Goal: Information Seeking & Learning: Learn about a topic

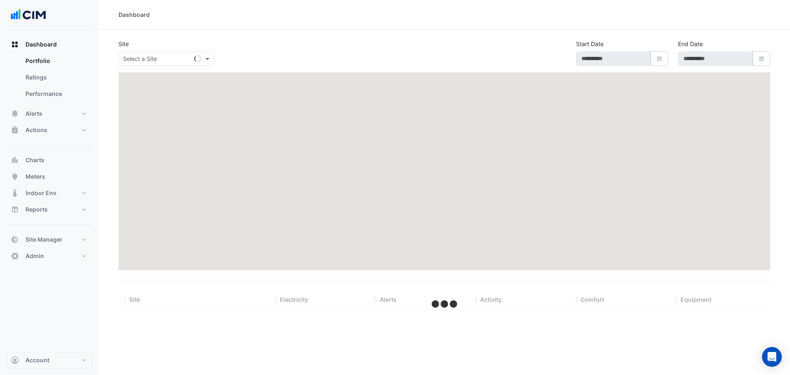
click at [154, 60] on input "text" at bounding box center [158, 59] width 70 height 9
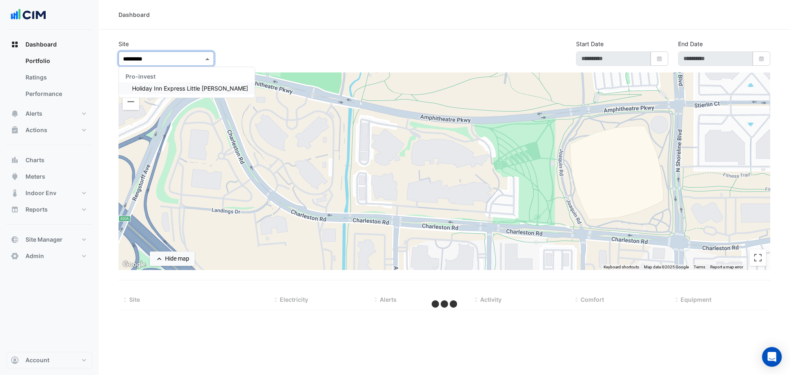
type input "**********"
select select "***"
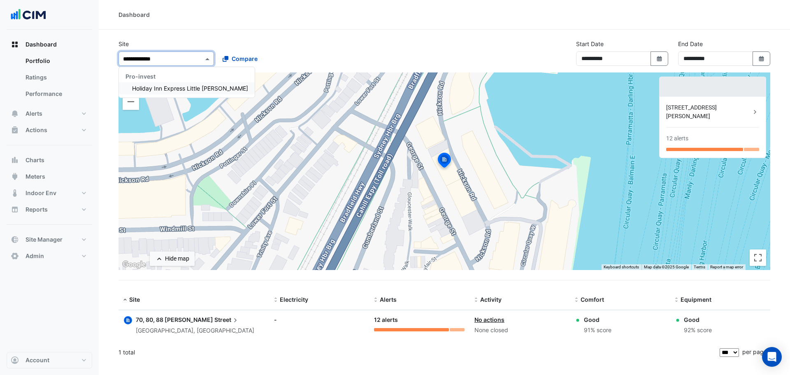
type input "**********"
click at [179, 91] on span "Holiday Inn Express Little [PERSON_NAME]" at bounding box center [190, 88] width 116 height 7
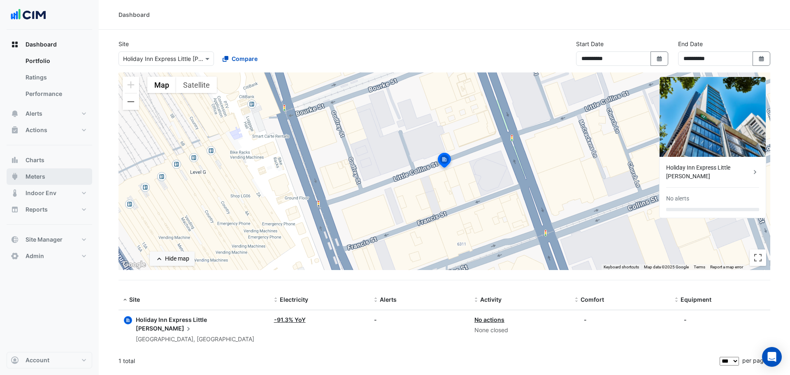
click at [46, 181] on button "Meters" at bounding box center [50, 176] width 86 height 16
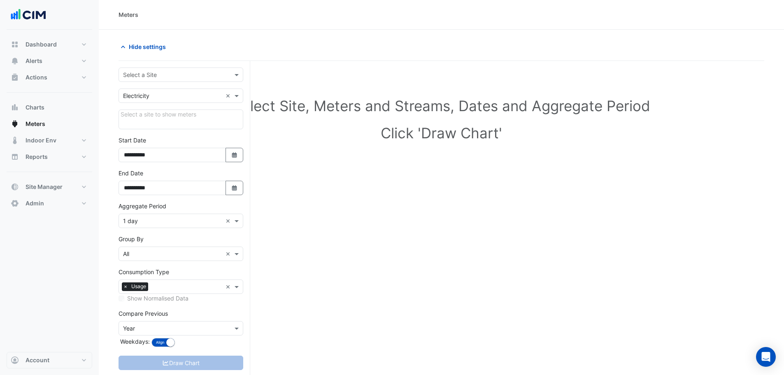
click at [170, 74] on input "text" at bounding box center [172, 75] width 99 height 9
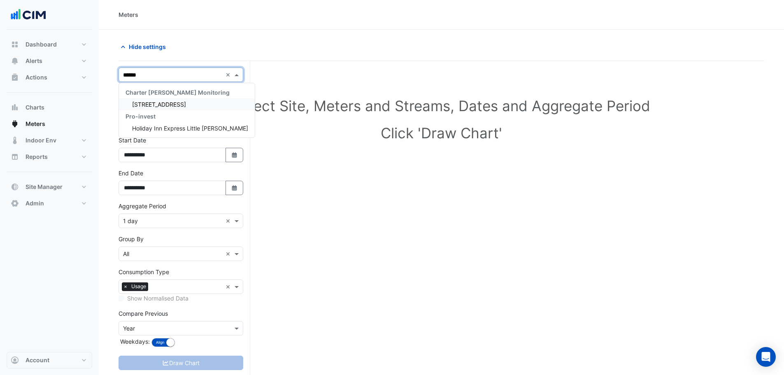
type input "******"
click at [169, 129] on span "Holiday Inn Express Little [PERSON_NAME]" at bounding box center [190, 128] width 116 height 7
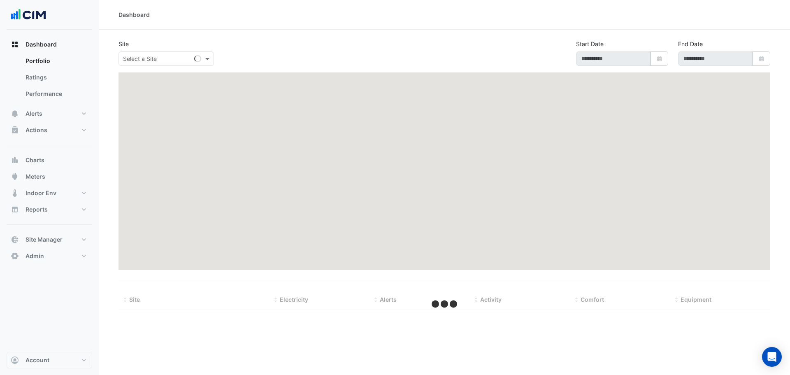
select select "***"
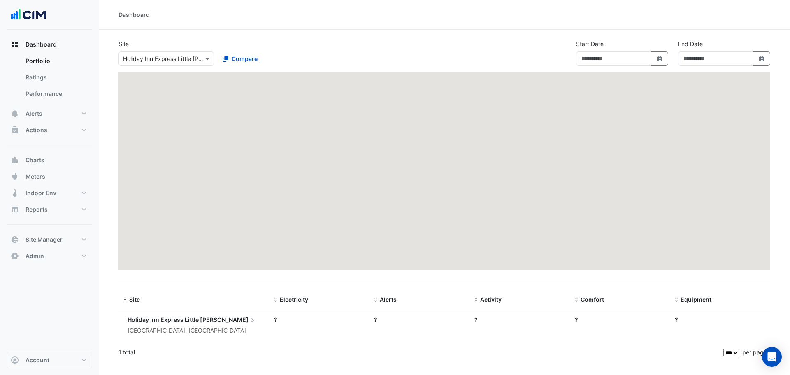
type input "**********"
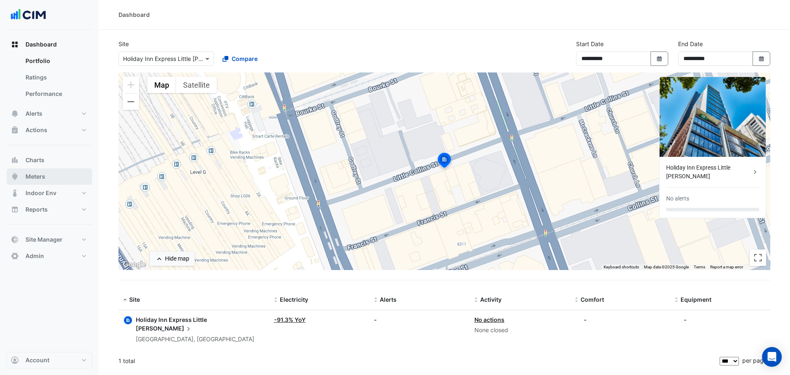
click at [49, 177] on button "Meters" at bounding box center [50, 176] width 86 height 16
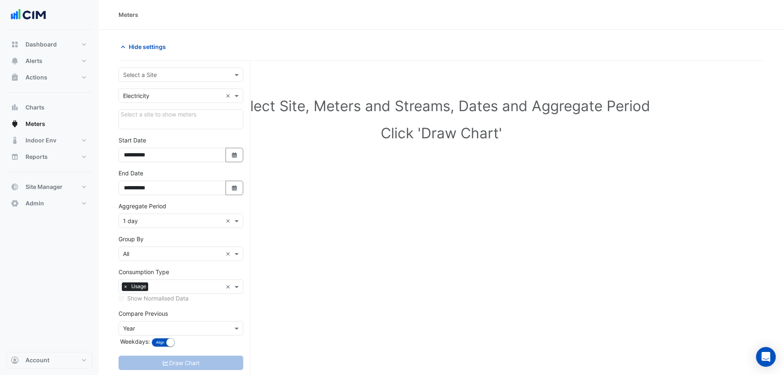
click at [167, 74] on input "text" at bounding box center [172, 75] width 99 height 9
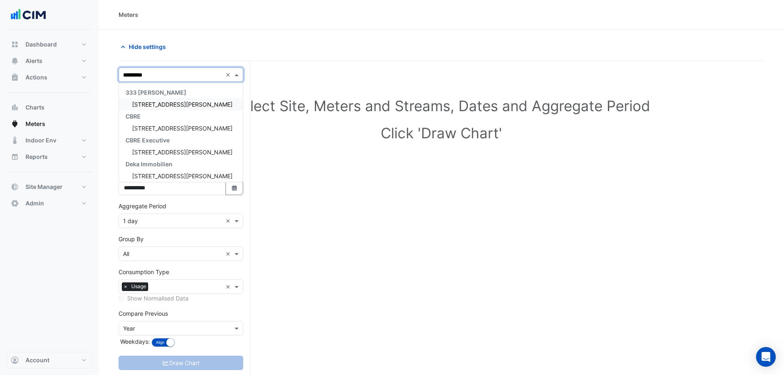
type input "**********"
click at [162, 102] on span "[STREET_ADDRESS][PERSON_NAME]" at bounding box center [182, 104] width 100 height 7
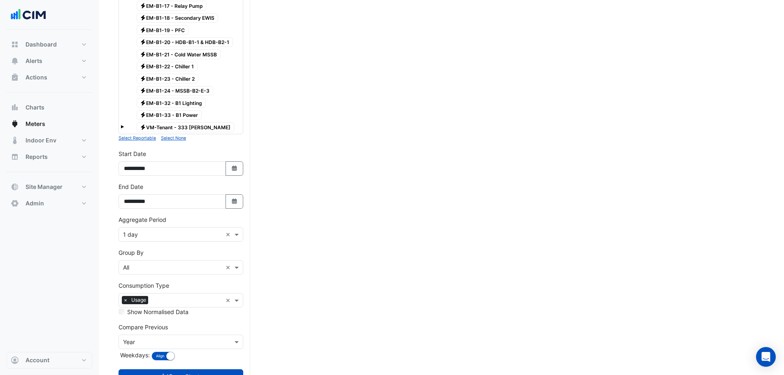
scroll to position [392, 0]
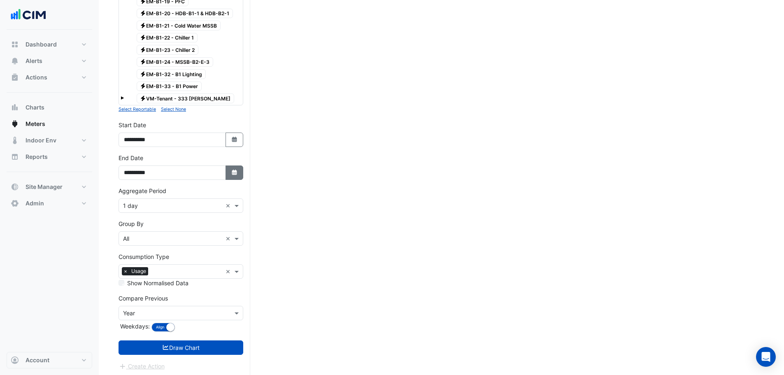
click at [235, 170] on icon "Select Date" at bounding box center [234, 172] width 7 height 6
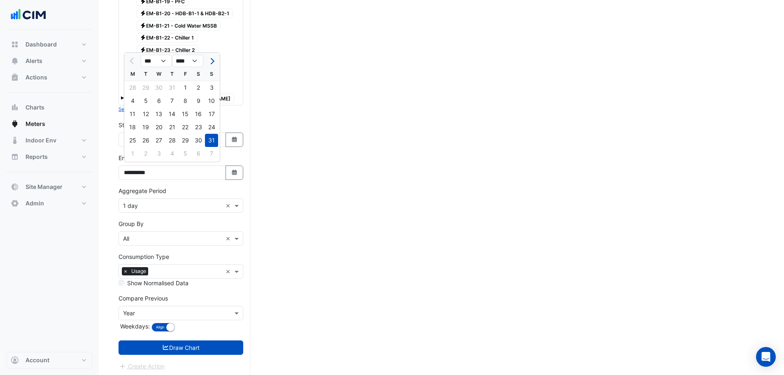
click at [216, 59] on button "Next month" at bounding box center [211, 60] width 10 height 13
select select "*"
click at [143, 137] on div "30" at bounding box center [145, 140] width 13 height 13
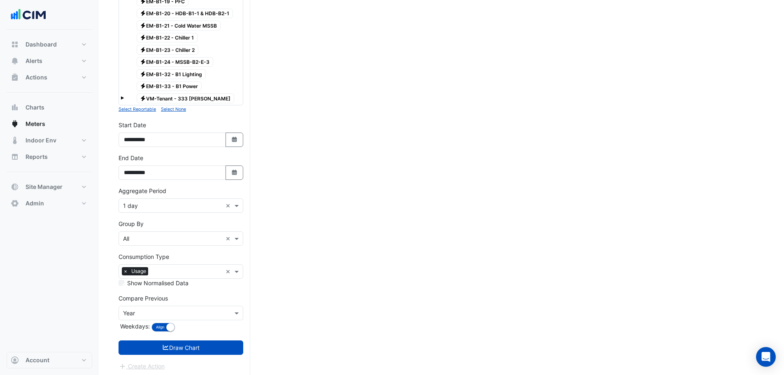
type input "**********"
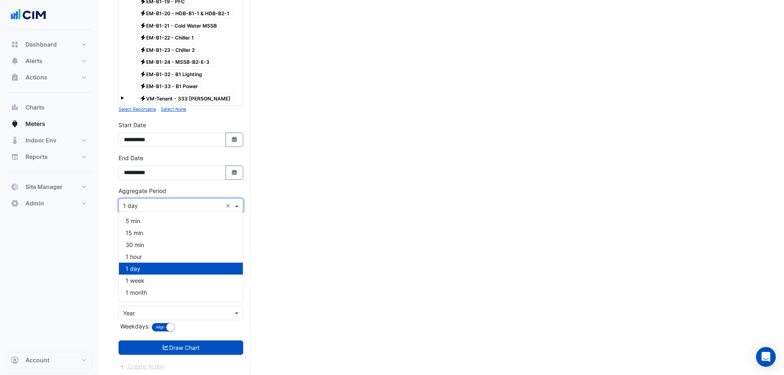
click at [137, 202] on input "text" at bounding box center [172, 206] width 99 height 9
click at [139, 256] on span "1 hour" at bounding box center [133, 256] width 16 height 7
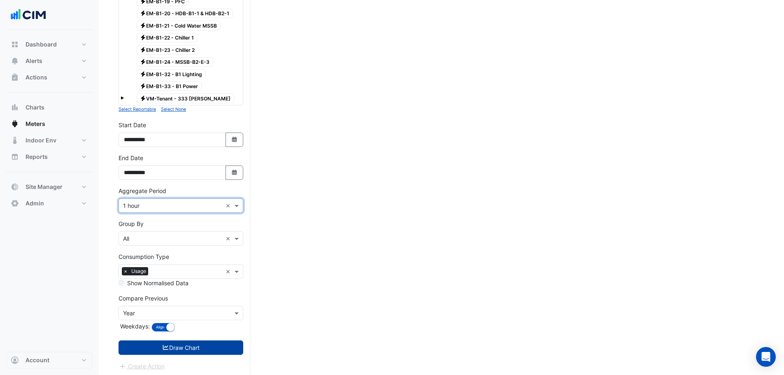
click at [174, 346] on button "Draw Chart" at bounding box center [180, 347] width 125 height 14
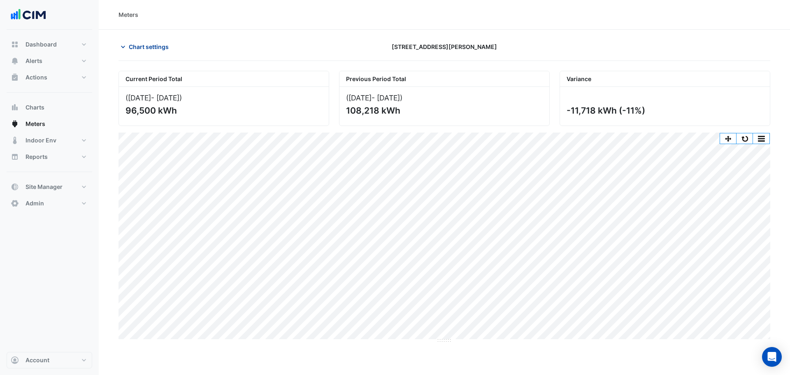
click at [155, 45] on span "Chart settings" at bounding box center [149, 46] width 40 height 9
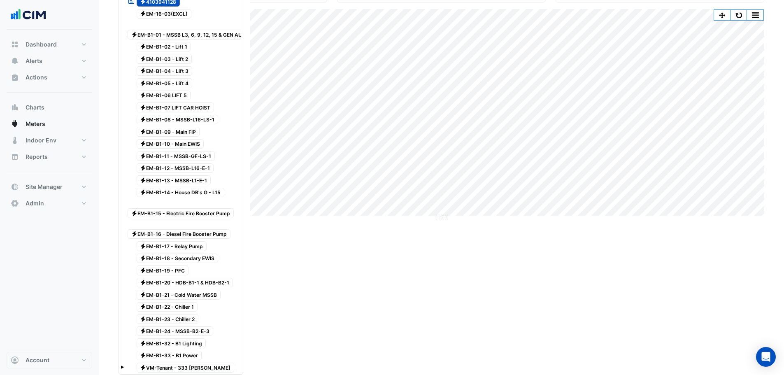
click at [176, 362] on span "Electricity VM-Tenant - 333 [PERSON_NAME]" at bounding box center [186, 367] width 98 height 10
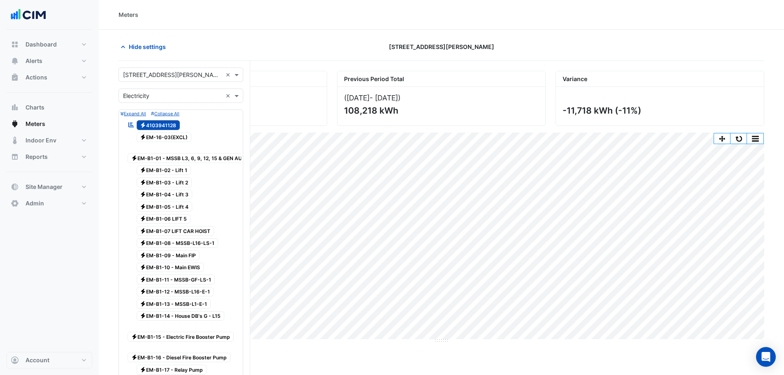
click at [161, 123] on span "Electricity 4103941128" at bounding box center [159, 125] width 44 height 10
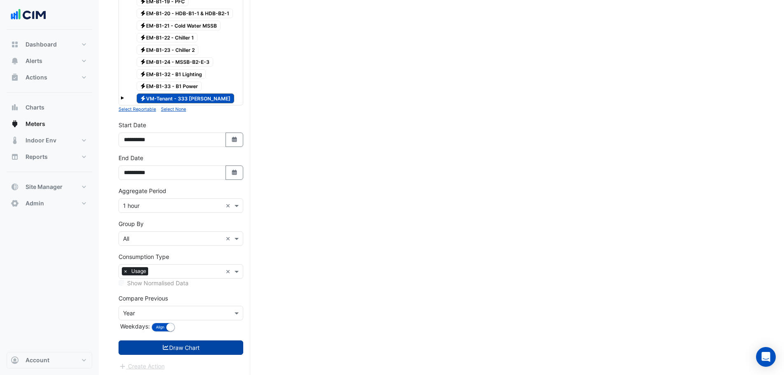
click at [165, 344] on icon "submit" at bounding box center [165, 347] width 7 height 6
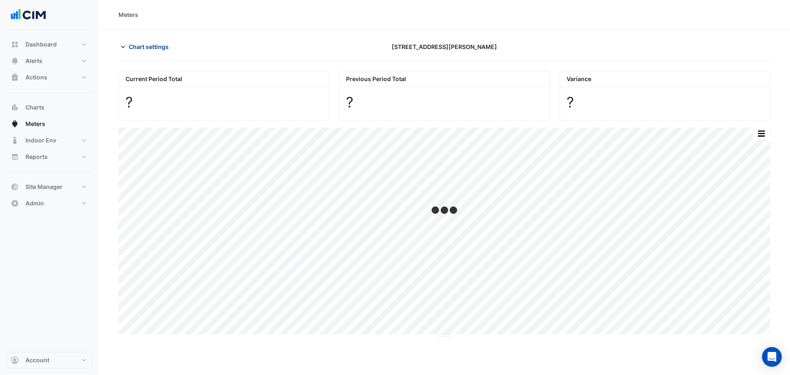
click at [149, 42] on button "Chart settings" at bounding box center [146, 46] width 56 height 14
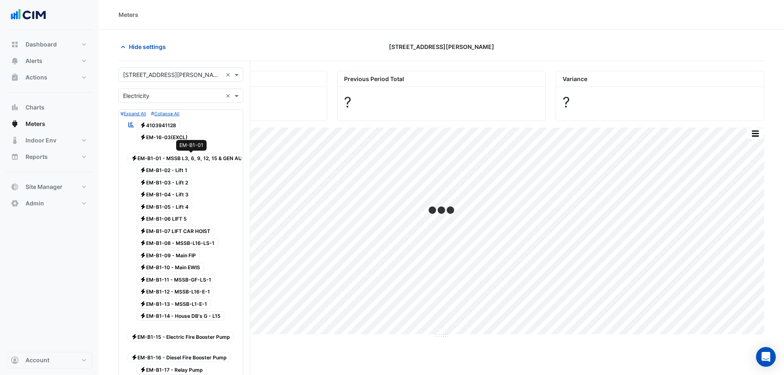
click at [193, 160] on span "Electricity EM-B1-01 - MSSB L3, 6, 9, 12, 15 & GEN AUX DB" at bounding box center [193, 158] width 130 height 10
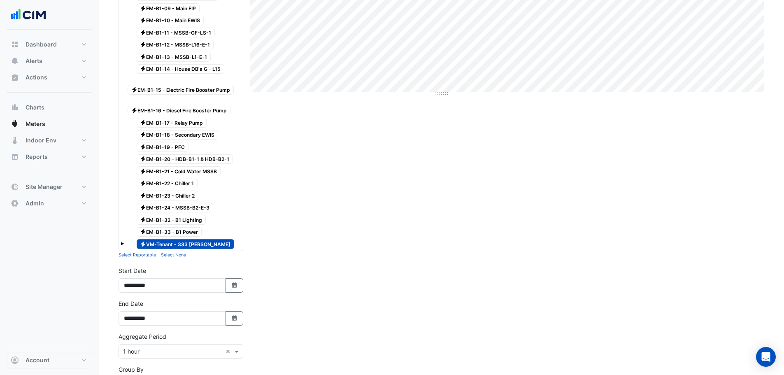
scroll to position [392, 0]
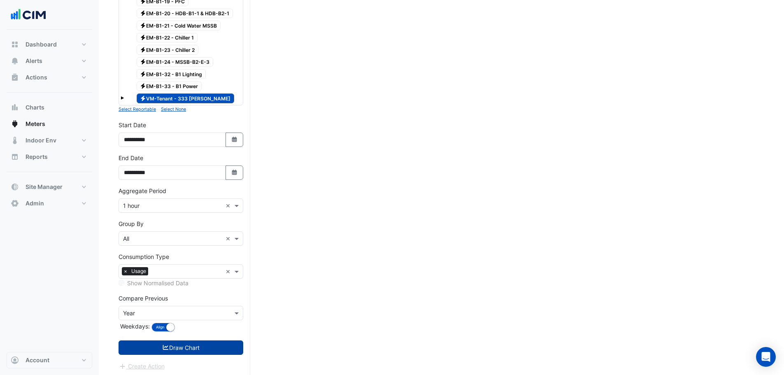
click at [186, 93] on span "Electricity VM-Tenant - 333 [PERSON_NAME]" at bounding box center [186, 98] width 98 height 10
click at [234, 142] on button "Select Date" at bounding box center [234, 139] width 18 height 14
select select "*"
select select "****"
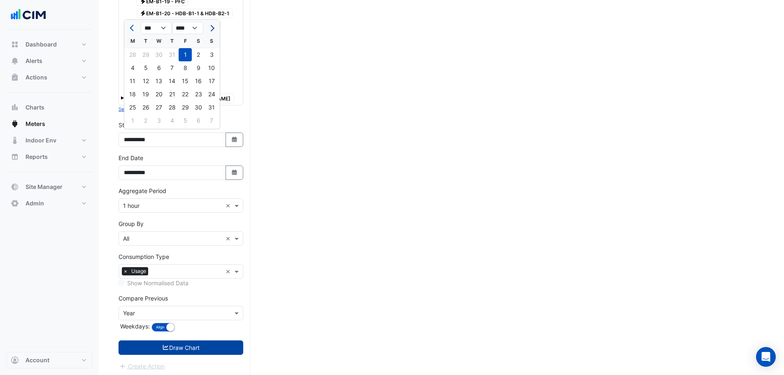
click at [212, 30] on button "Next month" at bounding box center [211, 27] width 10 height 13
select select "*"
click at [128, 54] on div "1" at bounding box center [132, 54] width 13 height 13
type input "**********"
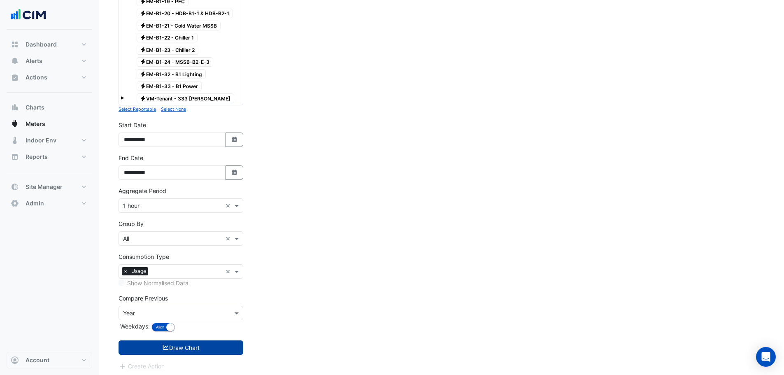
click at [165, 340] on button "Draw Chart" at bounding box center [180, 347] width 125 height 14
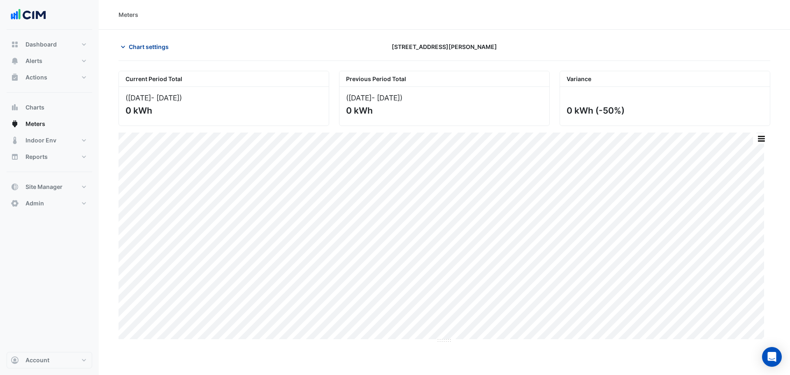
click at [146, 41] on button "Chart settings" at bounding box center [146, 46] width 56 height 14
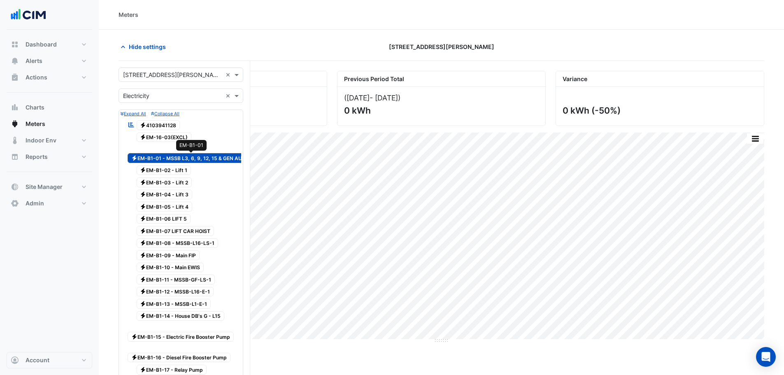
click at [199, 159] on span "Electricity EM-B1-01 - MSSB L3, 6, 9, 12, 15 & GEN AUX DB" at bounding box center [193, 158] width 130 height 10
click at [194, 279] on span "Electricity EM-B1-11 - MSSB-GF-LS-1" at bounding box center [176, 279] width 79 height 10
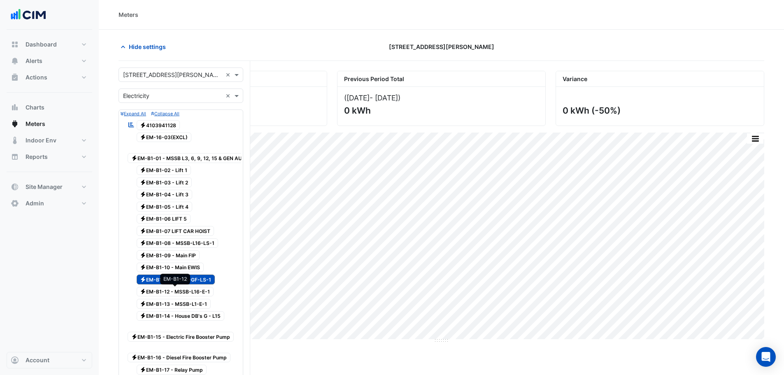
drag, startPoint x: 191, startPoint y: 288, endPoint x: 186, endPoint y: 302, distance: 15.2
click at [191, 288] on span "Electricity EM-B1-12 - MSSB-L16-E-1" at bounding box center [175, 292] width 77 height 10
drag, startPoint x: 186, startPoint y: 302, endPoint x: 199, endPoint y: 297, distance: 14.1
click at [187, 303] on span "Electricity EM-B1-13 - MSSB-L1-E-1" at bounding box center [174, 304] width 74 height 10
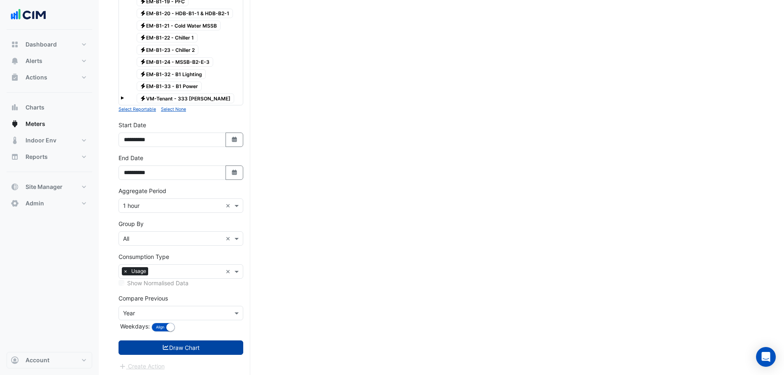
click at [170, 349] on button "Draw Chart" at bounding box center [180, 347] width 125 height 14
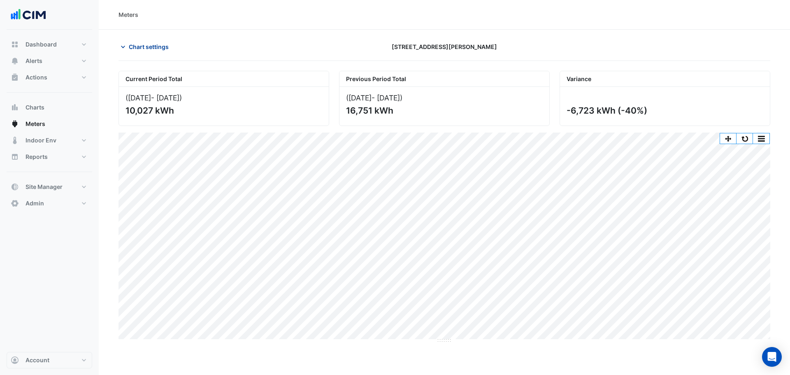
click at [153, 52] on button "Chart settings" at bounding box center [146, 46] width 56 height 14
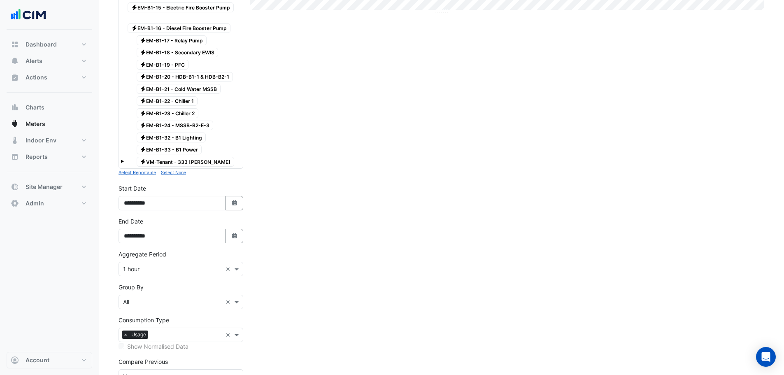
scroll to position [392, 0]
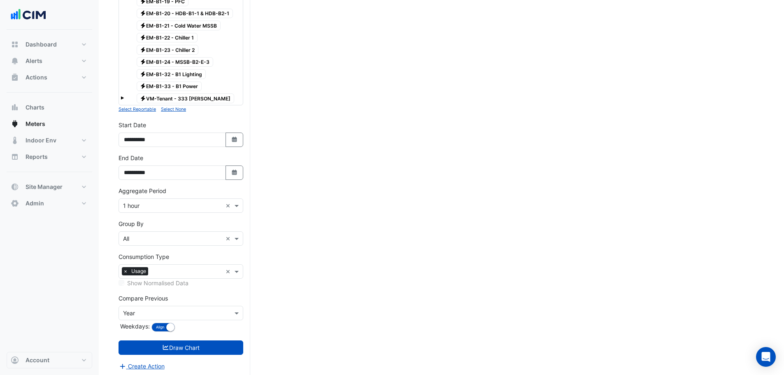
click at [137, 202] on input "text" at bounding box center [172, 206] width 99 height 9
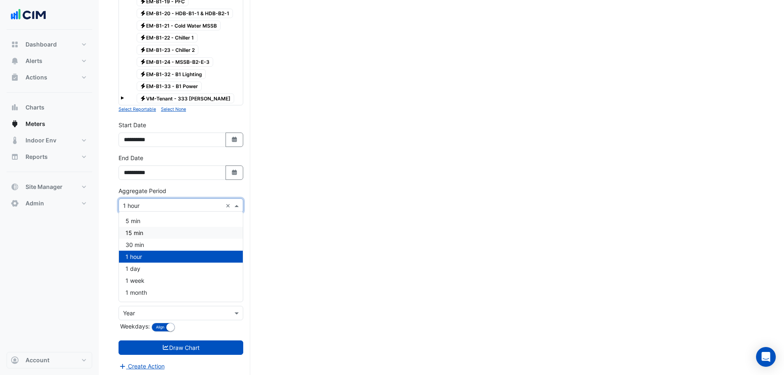
click at [140, 236] on span "15 min" at bounding box center [134, 232] width 18 height 7
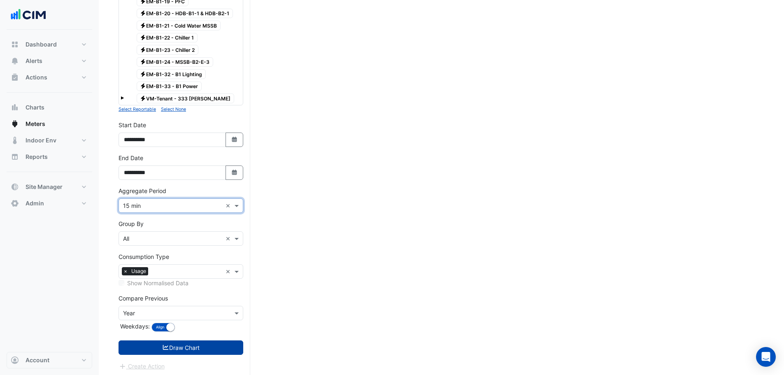
click at [161, 340] on button "Draw Chart" at bounding box center [180, 347] width 125 height 14
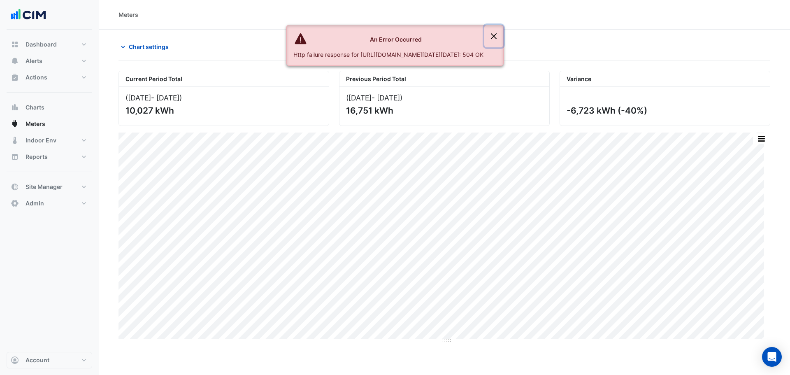
click at [503, 33] on button "Close" at bounding box center [493, 36] width 19 height 22
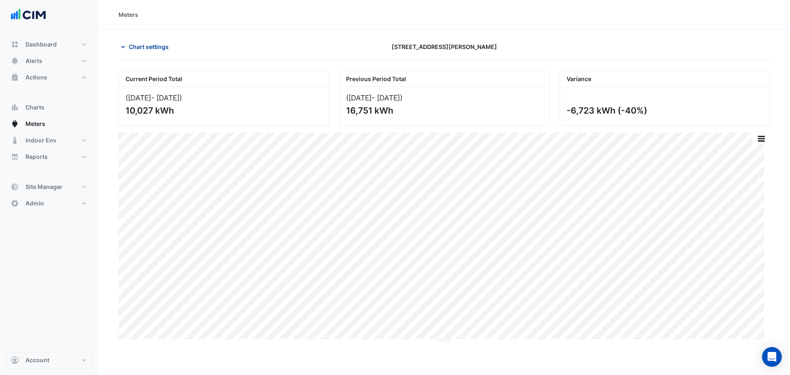
click at [145, 44] on span "Chart settings" at bounding box center [149, 46] width 40 height 9
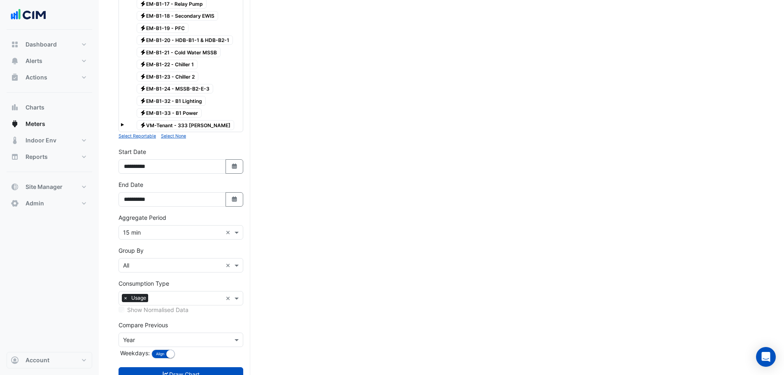
scroll to position [392, 0]
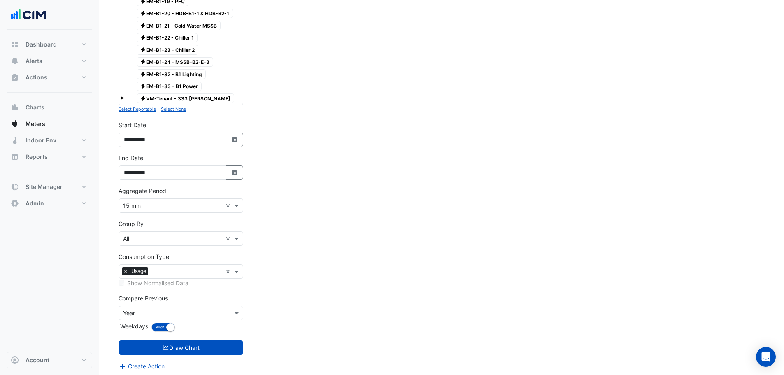
click at [242, 128] on div "**********" at bounding box center [180, 134] width 125 height 26
click at [241, 139] on button "Select Date" at bounding box center [234, 139] width 18 height 14
select select "*"
select select "****"
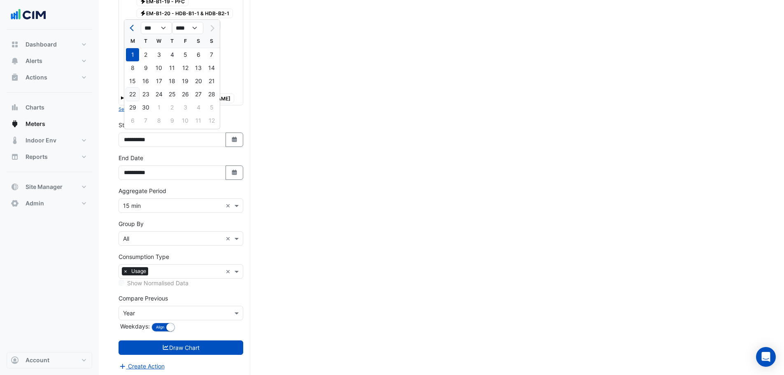
click at [130, 93] on div "22" at bounding box center [132, 94] width 13 height 13
type input "**********"
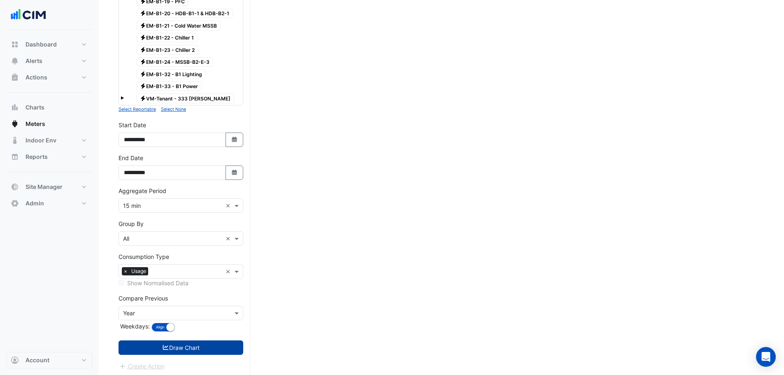
click at [179, 342] on button "Draw Chart" at bounding box center [180, 347] width 125 height 14
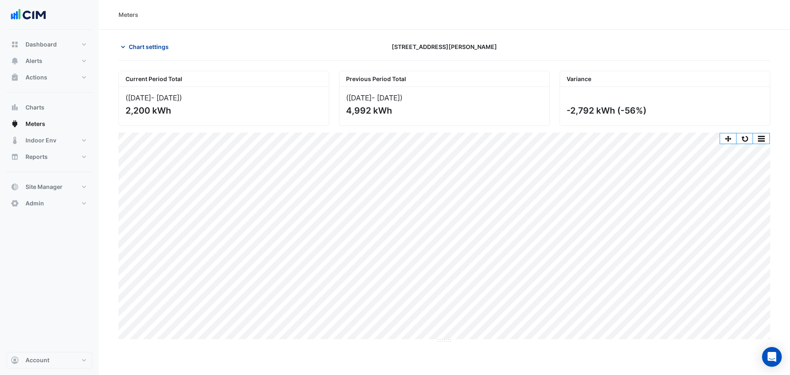
click at [132, 44] on span "Chart settings" at bounding box center [149, 46] width 40 height 9
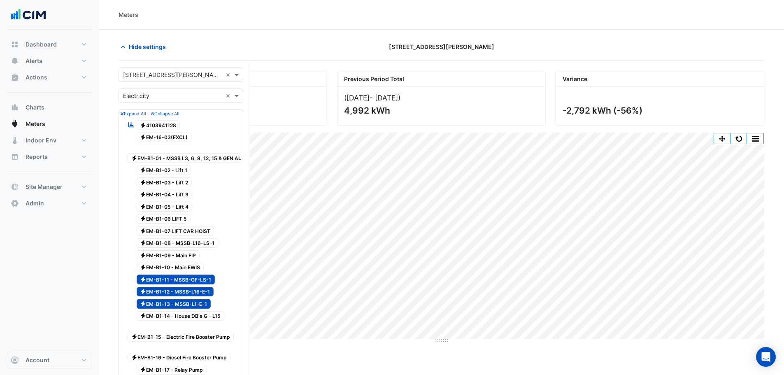
click at [167, 102] on div "× Electricity ×" at bounding box center [180, 95] width 125 height 14
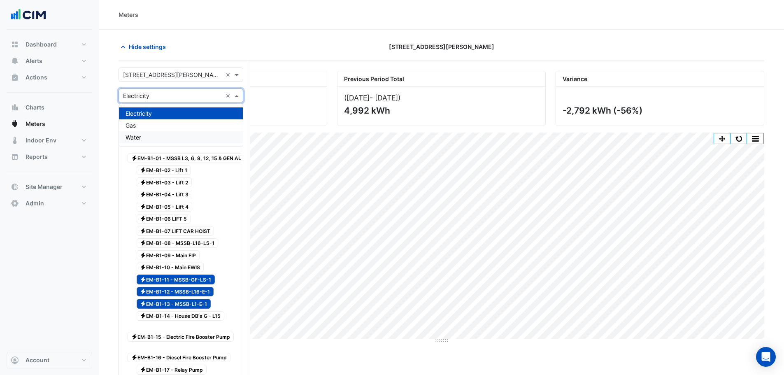
click at [137, 137] on span "Water" at bounding box center [133, 137] width 16 height 7
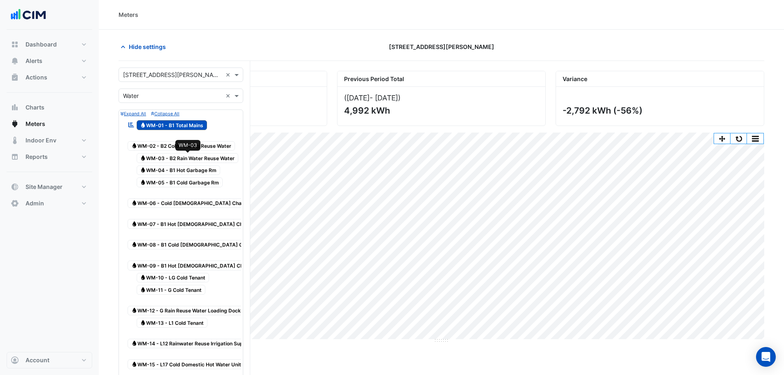
click at [231, 158] on span "Water WM-03 - B2 Rain Water Reuse Water" at bounding box center [188, 158] width 102 height 10
click at [224, 306] on span "Water WM-12 - G Rain Reuse Water Loading Dock" at bounding box center [186, 311] width 117 height 10
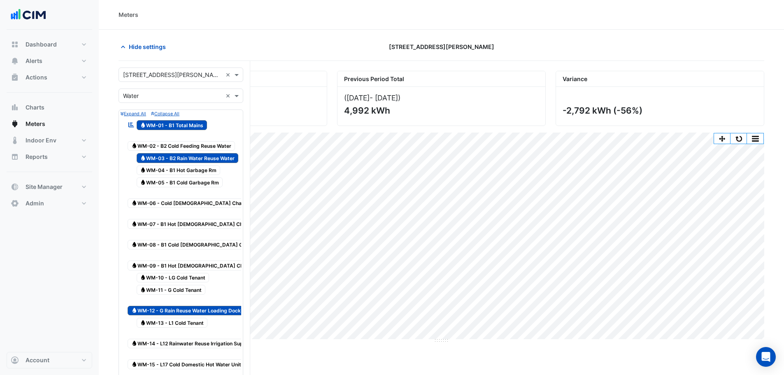
click at [187, 123] on span "Water WM-01 - B1 Total Mains" at bounding box center [172, 125] width 71 height 10
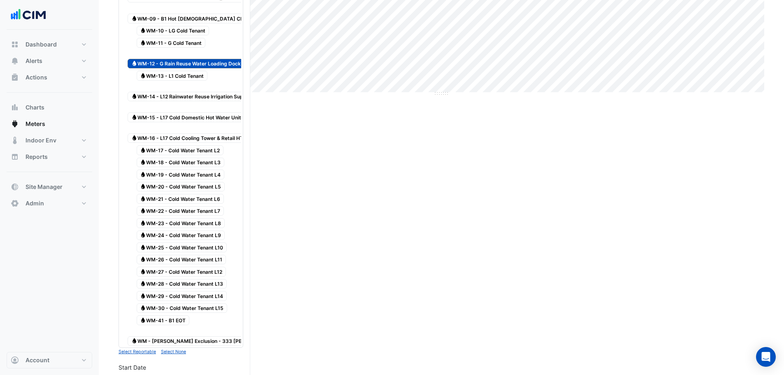
scroll to position [452, 0]
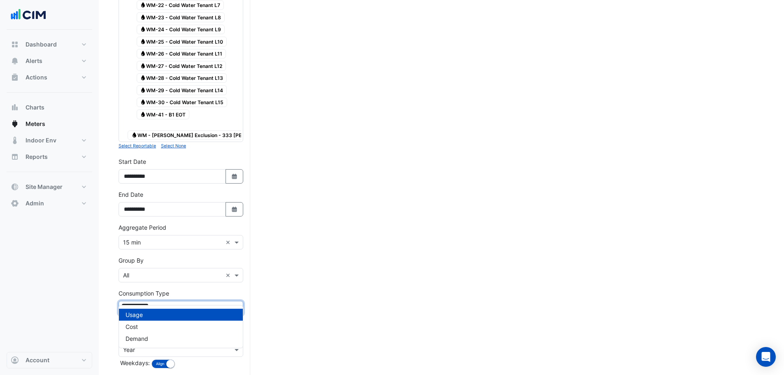
click at [153, 304] on input "text" at bounding box center [186, 308] width 71 height 9
click at [146, 271] on input "text" at bounding box center [172, 275] width 99 height 9
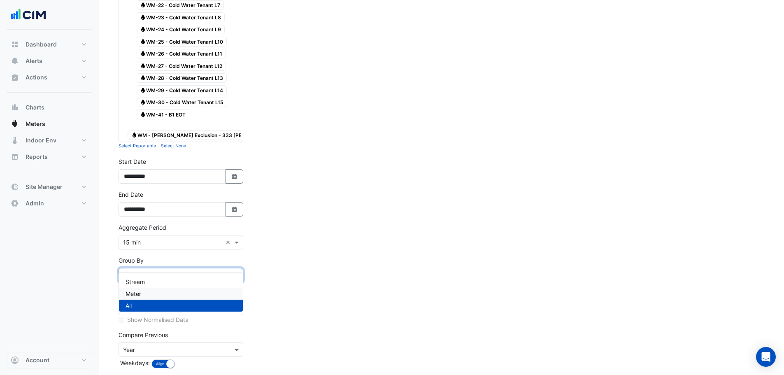
click at [141, 292] on span "Meter" at bounding box center [133, 293] width 16 height 7
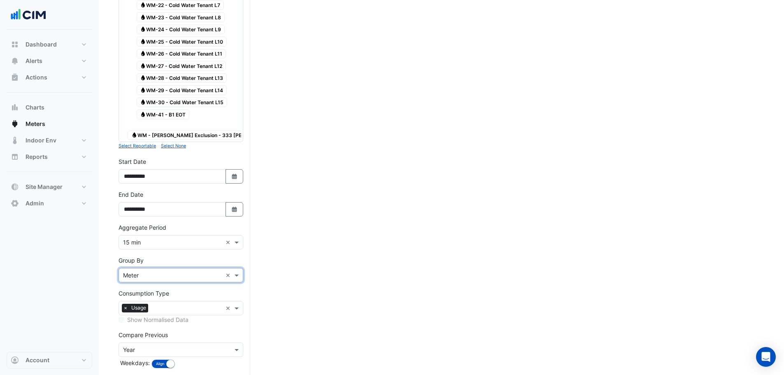
scroll to position [481, 0]
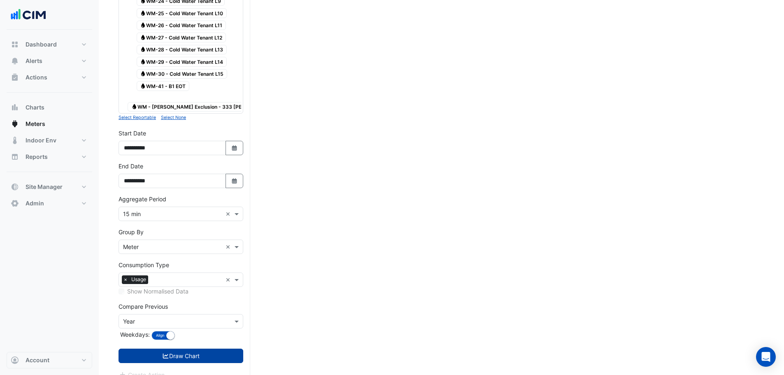
click at [150, 348] on button "Draw Chart" at bounding box center [180, 355] width 125 height 14
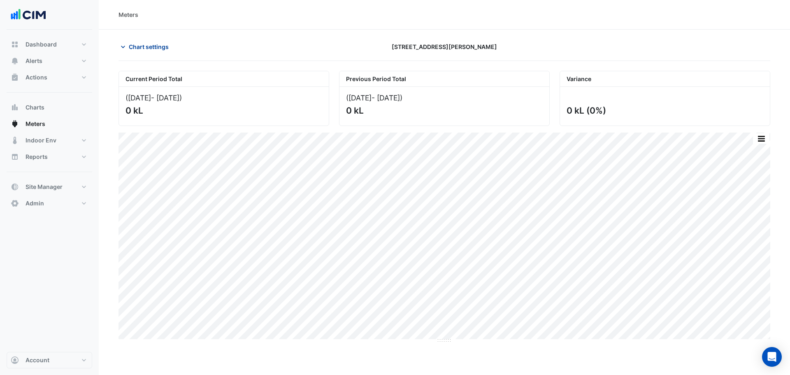
click at [159, 51] on span "Chart settings" at bounding box center [149, 46] width 40 height 9
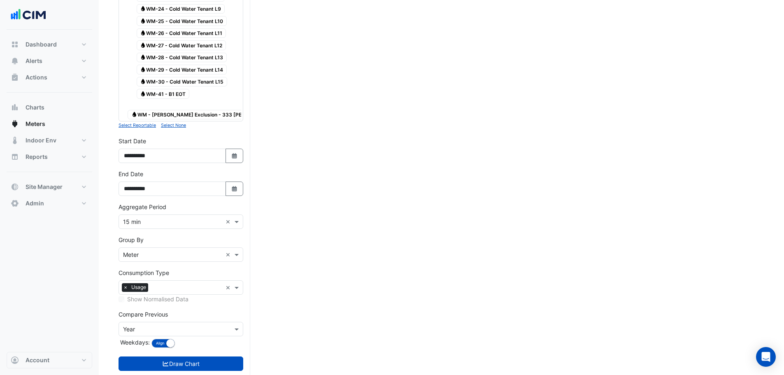
scroll to position [481, 0]
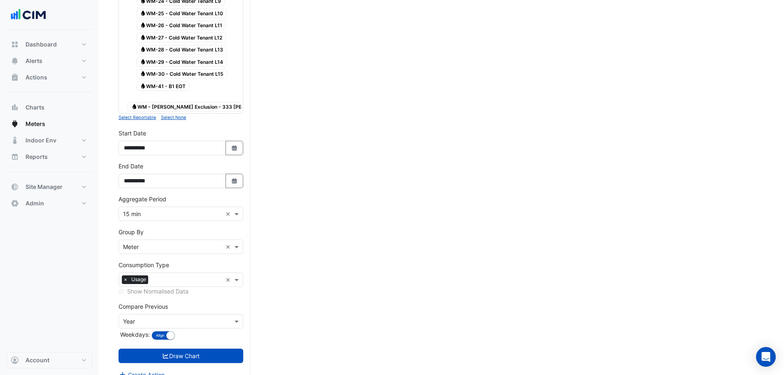
click at [146, 243] on input "text" at bounding box center [172, 247] width 99 height 9
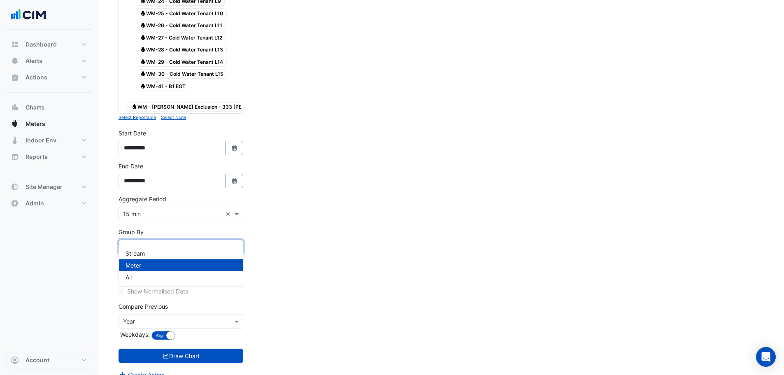
click at [147, 210] on input "text" at bounding box center [172, 214] width 99 height 9
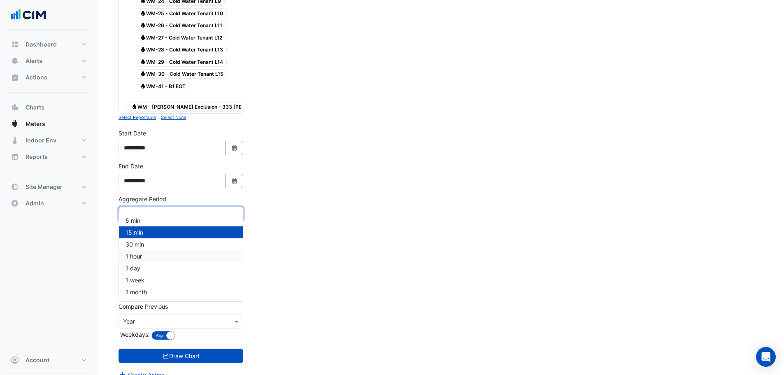
click at [142, 254] on span "1 hour" at bounding box center [133, 256] width 16 height 7
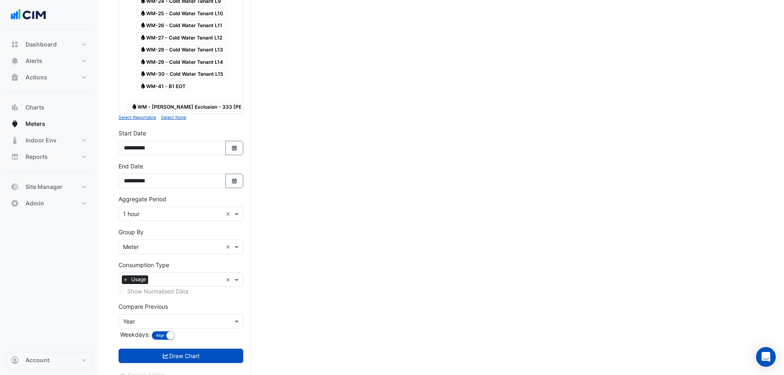
drag, startPoint x: 162, startPoint y: 346, endPoint x: 157, endPoint y: 345, distance: 5.1
click at [159, 348] on button "Draw Chart" at bounding box center [180, 355] width 125 height 14
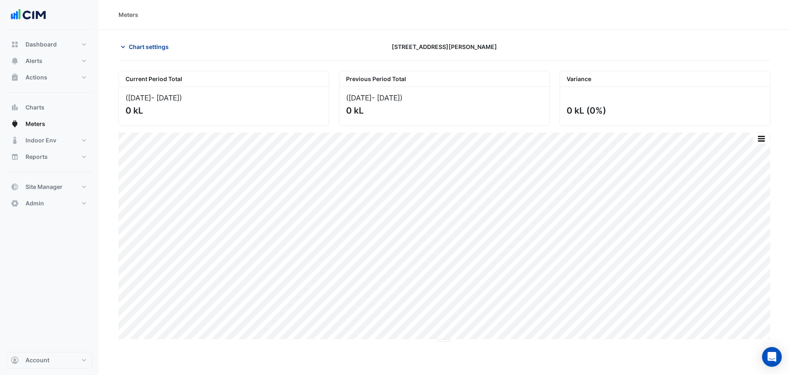
click at [158, 44] on span "Chart settings" at bounding box center [149, 46] width 40 height 9
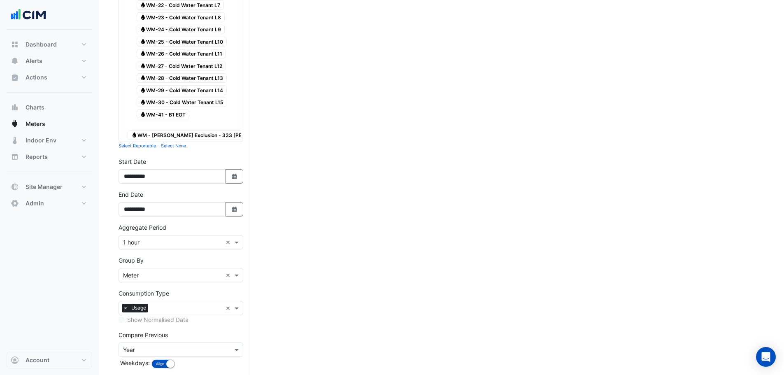
scroll to position [481, 0]
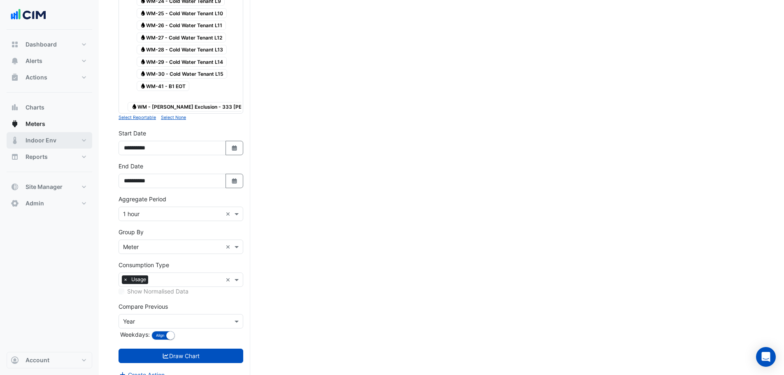
click at [46, 141] on span "Indoor Env" at bounding box center [41, 140] width 31 height 8
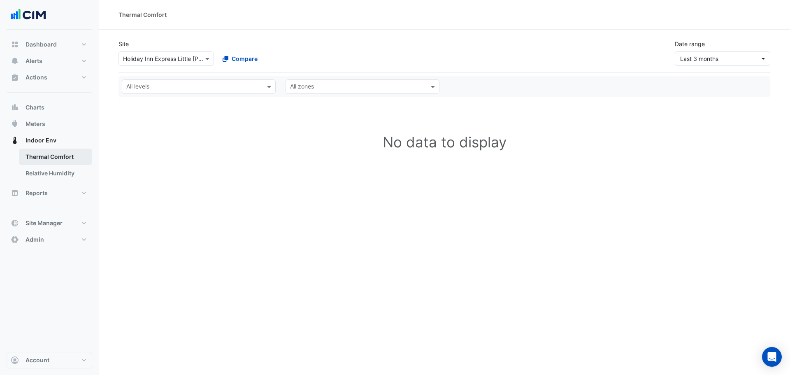
click at [60, 157] on link "Thermal Comfort" at bounding box center [55, 156] width 73 height 16
click at [172, 58] on input "text" at bounding box center [158, 59] width 70 height 9
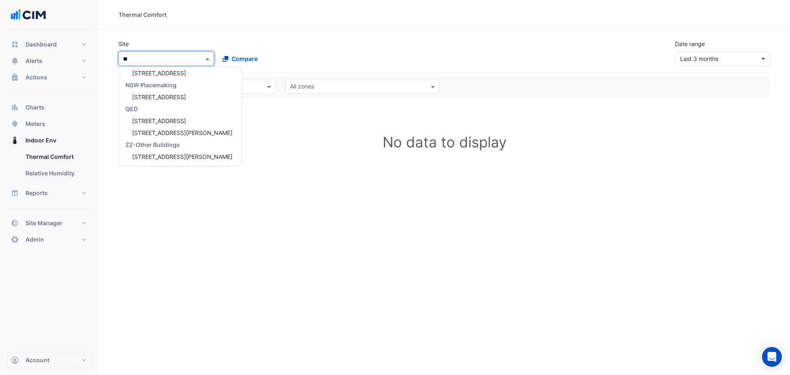
type input "***"
drag, startPoint x: 172, startPoint y: 85, endPoint x: 171, endPoint y: 159, distance: 73.6
click at [171, 159] on div "333 [PERSON_NAME] Concierge [STREET_ADDRESS][GEOGRAPHIC_DATA][PERSON_NAME] [STR…" at bounding box center [179, 102] width 120 height 119
click at [166, 82] on span "[STREET_ADDRESS][PERSON_NAME]" at bounding box center [182, 84] width 100 height 7
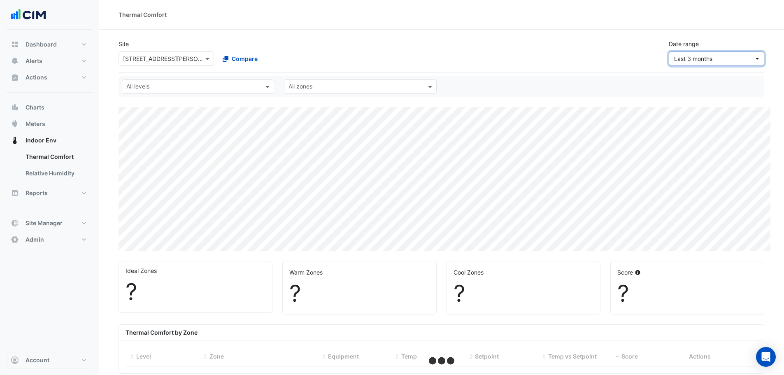
click at [696, 53] on button "Last 3 months" at bounding box center [715, 58] width 95 height 14
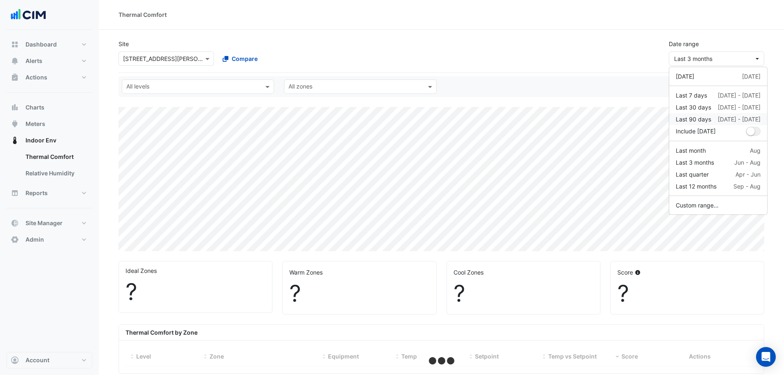
click at [723, 118] on div "[DATE] - [DATE]" at bounding box center [738, 119] width 43 height 9
select select "***"
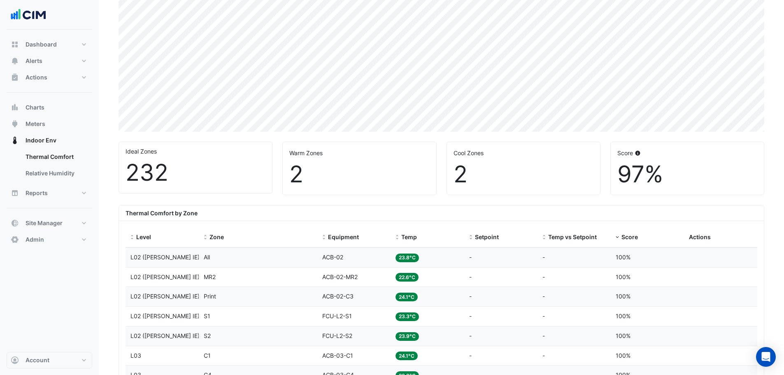
scroll to position [123, 0]
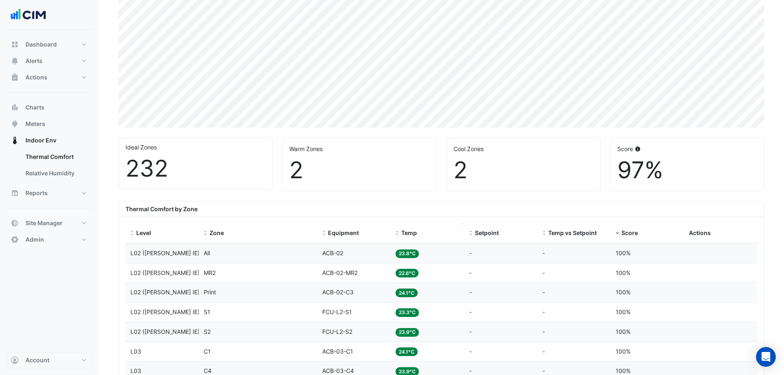
click at [400, 232] on div "Temp" at bounding box center [426, 232] width 63 height 9
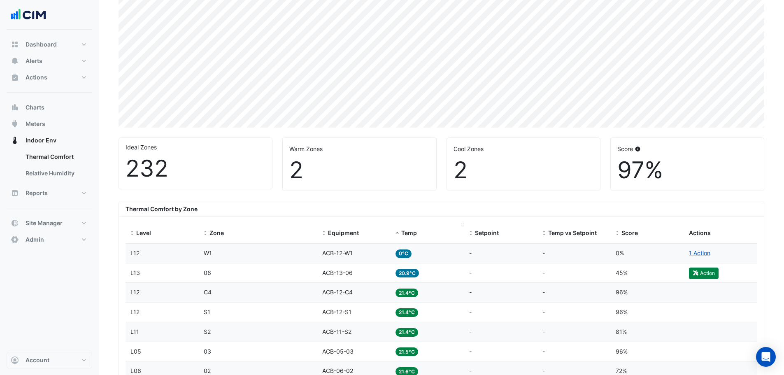
click at [400, 232] on div "Temp" at bounding box center [426, 232] width 63 height 9
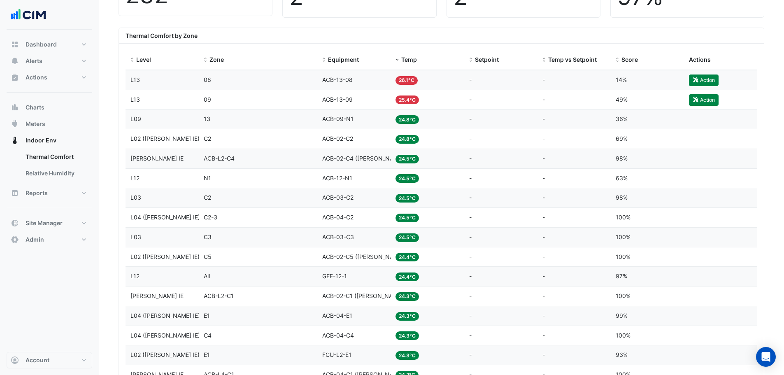
scroll to position [203, 0]
